Goal: Task Accomplishment & Management: Use online tool/utility

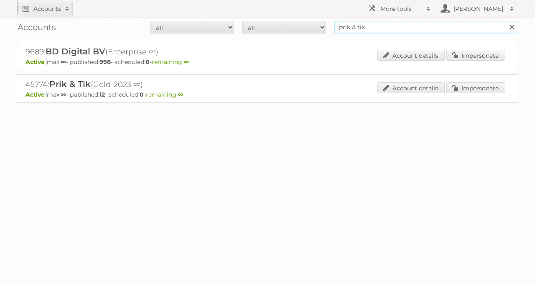
click at [387, 32] on input "prik & tik" at bounding box center [426, 27] width 184 height 13
type input "euro shop"
click at [505, 21] on input "Search" at bounding box center [511, 27] width 13 height 13
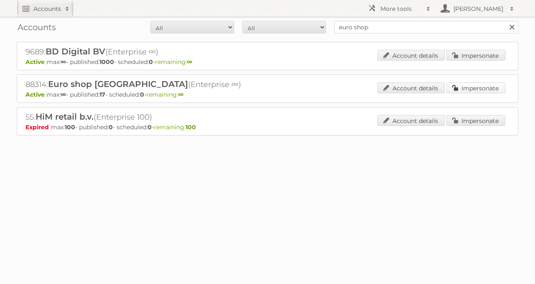
click at [465, 90] on link "Impersonate" at bounding box center [475, 87] width 59 height 11
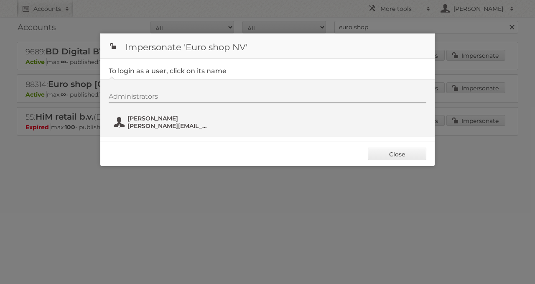
click at [142, 127] on span "lloyd.vanacker@euroshop.be" at bounding box center [167, 126] width 81 height 8
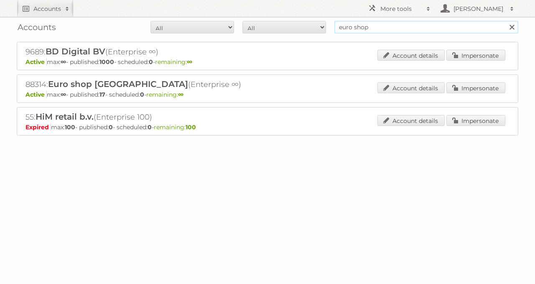
click at [387, 29] on input "euro shop" at bounding box center [426, 27] width 184 height 13
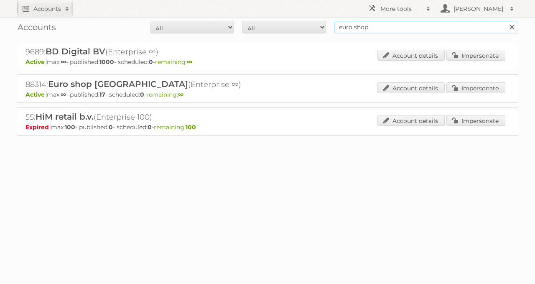
click at [387, 29] on input "euro shop" at bounding box center [426, 27] width 184 height 13
type input "habufa meubelen"
click at [505, 21] on input "Search" at bounding box center [511, 27] width 13 height 13
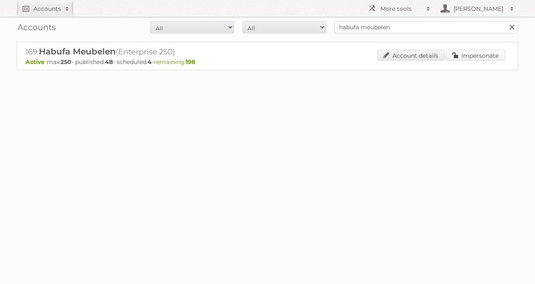
click at [458, 54] on link "Impersonate" at bounding box center [475, 55] width 59 height 11
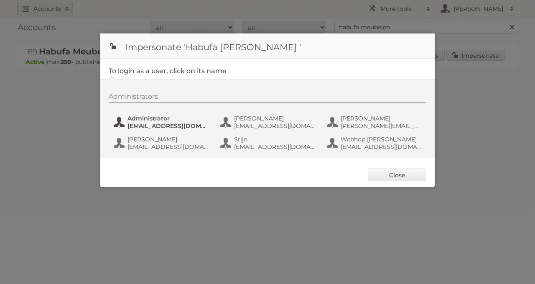
click at [142, 117] on span "Administrator" at bounding box center [167, 118] width 81 height 8
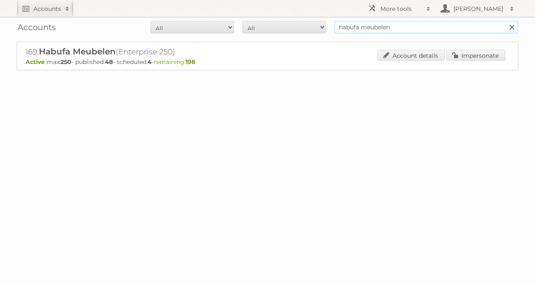
click at [404, 25] on input "habufa meubelen" at bounding box center [426, 27] width 184 height 13
type input "h"
type input "prik & tik"
click at [505, 21] on input "Search" at bounding box center [511, 27] width 13 height 13
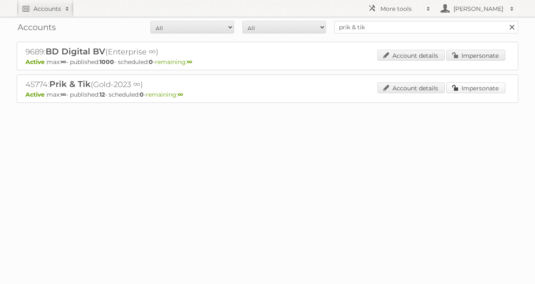
click at [451, 91] on link "Impersonate" at bounding box center [475, 87] width 59 height 11
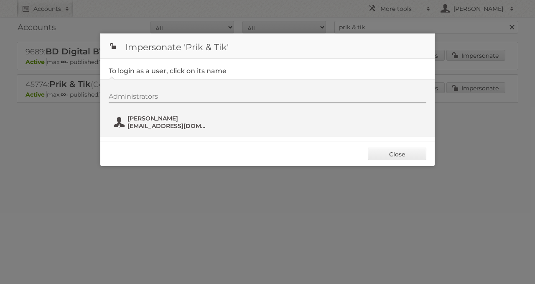
click at [136, 119] on span "Danielle Claessens" at bounding box center [167, 118] width 81 height 8
